Goal: Task Accomplishment & Management: Manage account settings

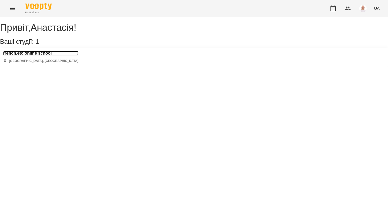
click at [31, 56] on h3 "french.etc online school" at bounding box center [40, 53] width 75 height 5
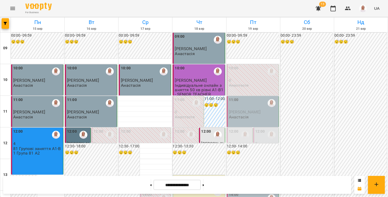
click at [196, 46] on div "09:00" at bounding box center [199, 40] width 49 height 12
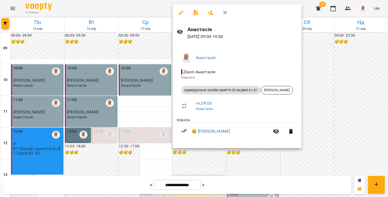
click at [143, 12] on div at bounding box center [194, 98] width 388 height 197
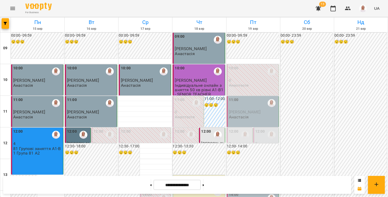
click at [192, 77] on div "10:00" at bounding box center [199, 71] width 49 height 12
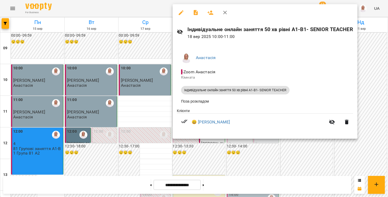
click at [147, 15] on div at bounding box center [194, 98] width 388 height 197
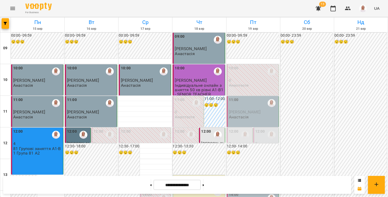
click at [208, 133] on label "12:00" at bounding box center [206, 132] width 10 height 6
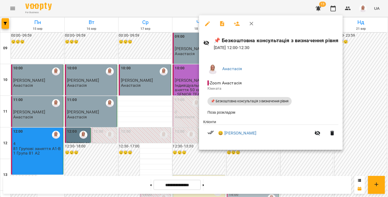
click at [169, 14] on div at bounding box center [194, 98] width 388 height 197
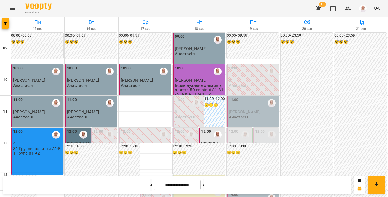
scroll to position [229, 0]
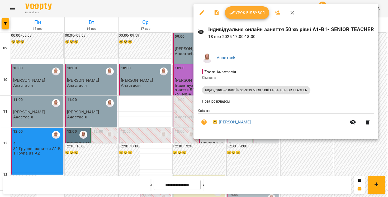
click at [232, 16] on button "Урок відбувся" at bounding box center [247, 12] width 44 height 13
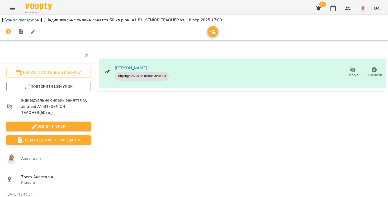
click at [23, 20] on link "Журнал відвідувань" at bounding box center [22, 19] width 40 height 5
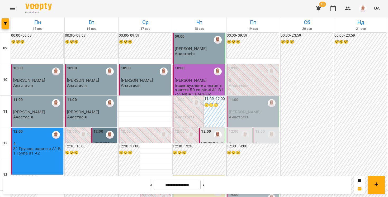
scroll to position [286, 0]
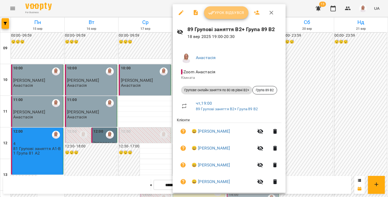
click at [222, 13] on span "Урок відбувся" at bounding box center [226, 13] width 36 height 6
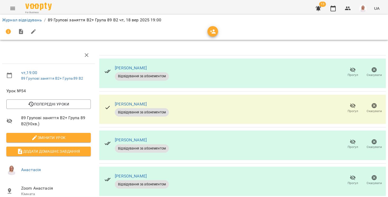
click at [355, 72] on icon "button" at bounding box center [353, 70] width 6 height 6
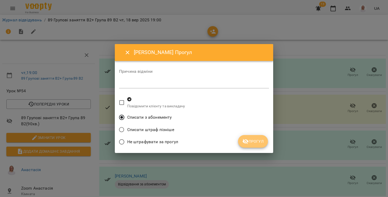
click at [252, 139] on span "Прогул" at bounding box center [252, 141] width 21 height 6
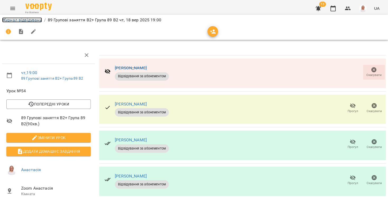
click at [40, 19] on link "Журнал відвідувань" at bounding box center [22, 19] width 40 height 5
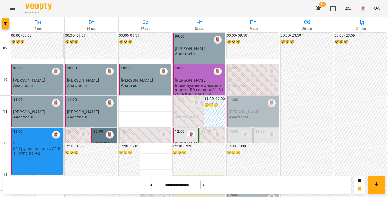
scroll to position [303, 0]
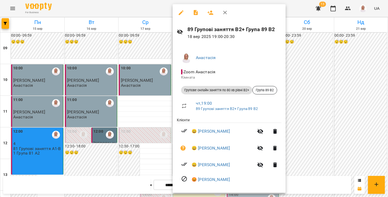
scroll to position [2, 0]
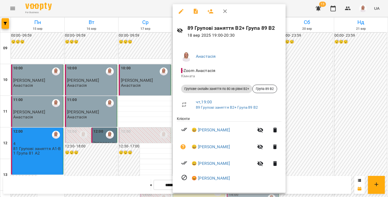
click at [150, 138] on div at bounding box center [194, 98] width 388 height 197
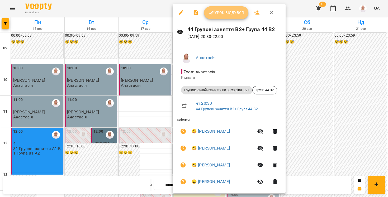
click at [209, 11] on icon "button" at bounding box center [211, 13] width 6 height 6
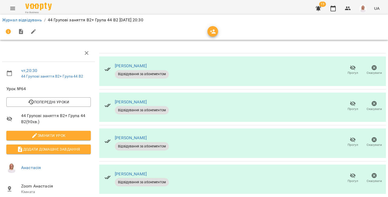
scroll to position [6, 0]
click at [353, 101] on icon "button" at bounding box center [353, 103] width 6 height 5
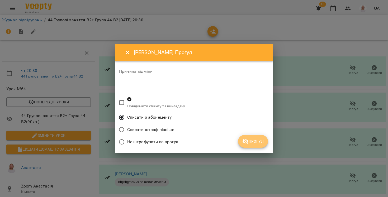
click at [247, 143] on icon "submit" at bounding box center [246, 141] width 6 height 5
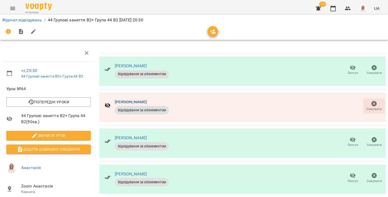
scroll to position [48, 0]
click at [36, 20] on link "Журнал відвідувань" at bounding box center [22, 19] width 40 height 5
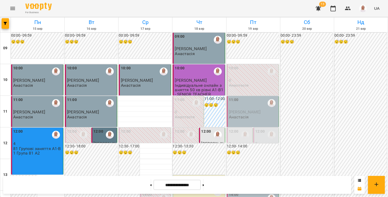
scroll to position [303, 0]
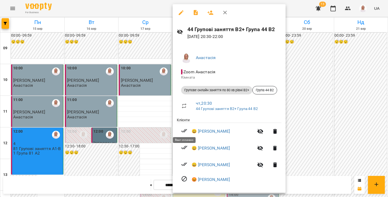
scroll to position [2, 0]
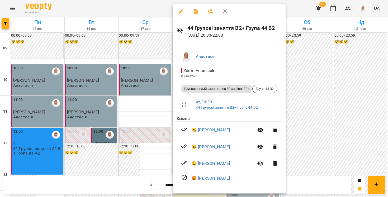
click at [142, 123] on div at bounding box center [194, 98] width 388 height 197
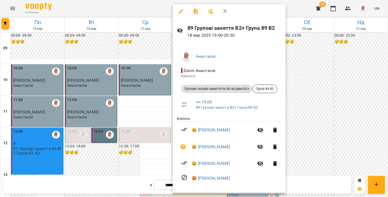
click at [137, 127] on div at bounding box center [194, 98] width 388 height 197
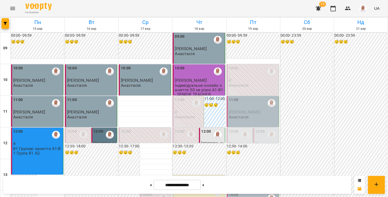
scroll to position [293, 0]
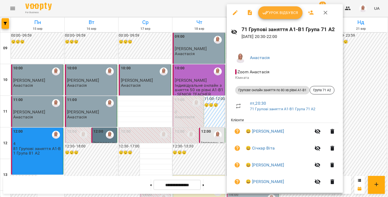
scroll to position [6, 0]
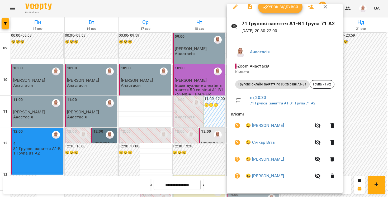
click at [153, 141] on div at bounding box center [194, 98] width 388 height 197
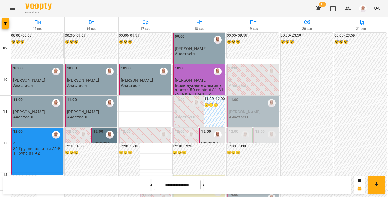
scroll to position [0, 0]
